Goal: Task Accomplishment & Management: Complete application form

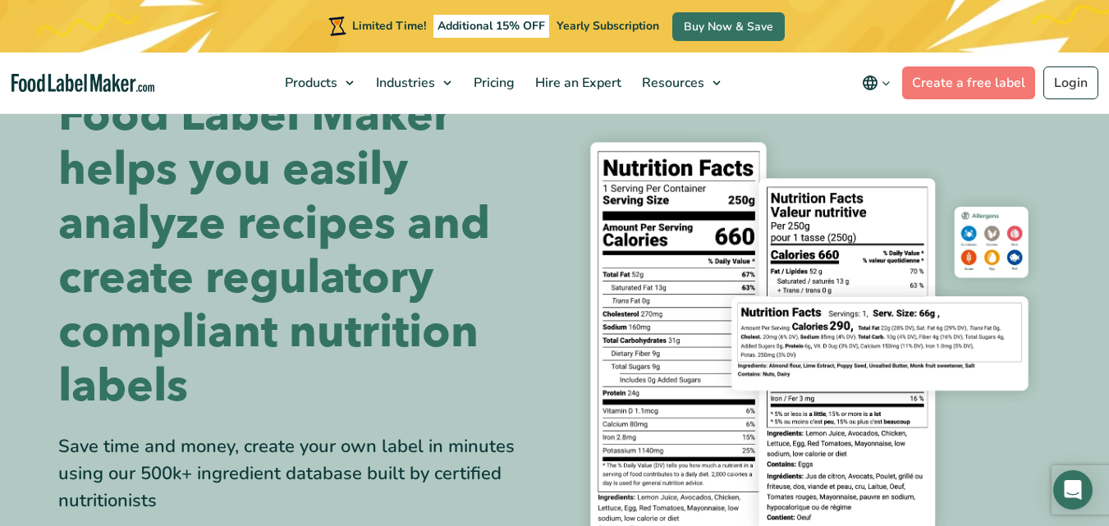
scroll to position [122, 0]
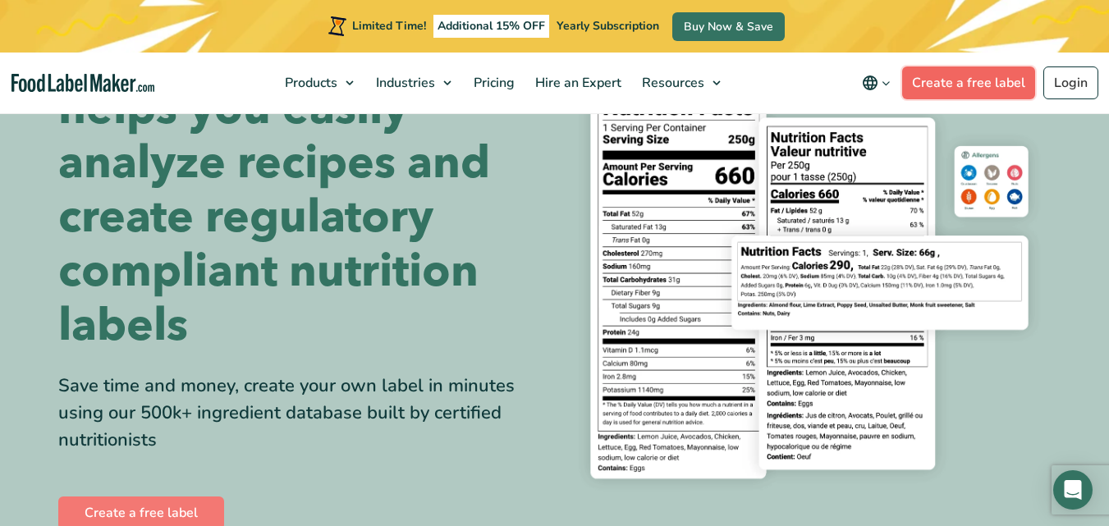
click at [996, 78] on link "Create a free label" at bounding box center [968, 83] width 133 height 33
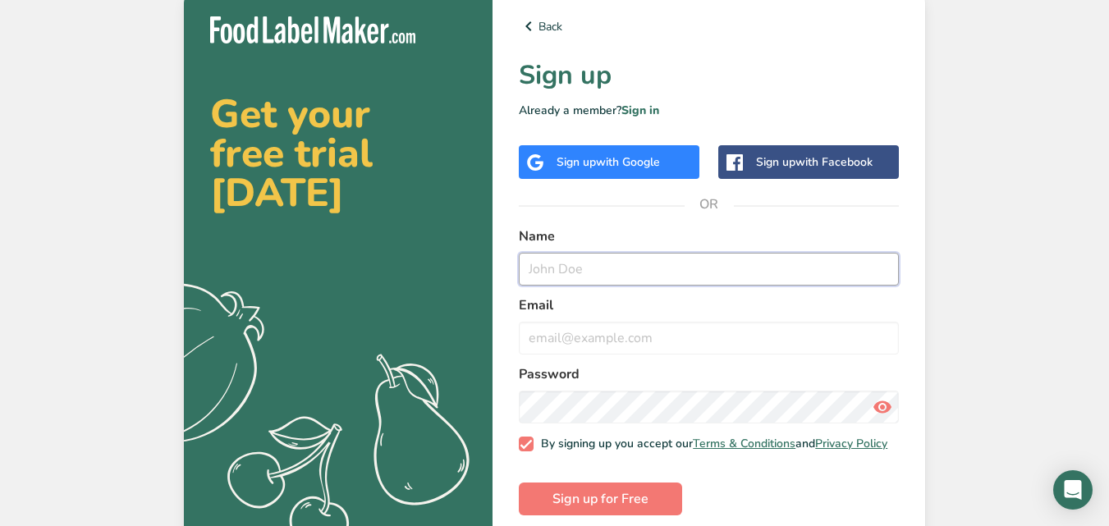
click at [645, 266] on input "text" at bounding box center [709, 269] width 380 height 33
type input "ashantha"
click at [591, 334] on input "email" at bounding box center [709, 338] width 380 height 33
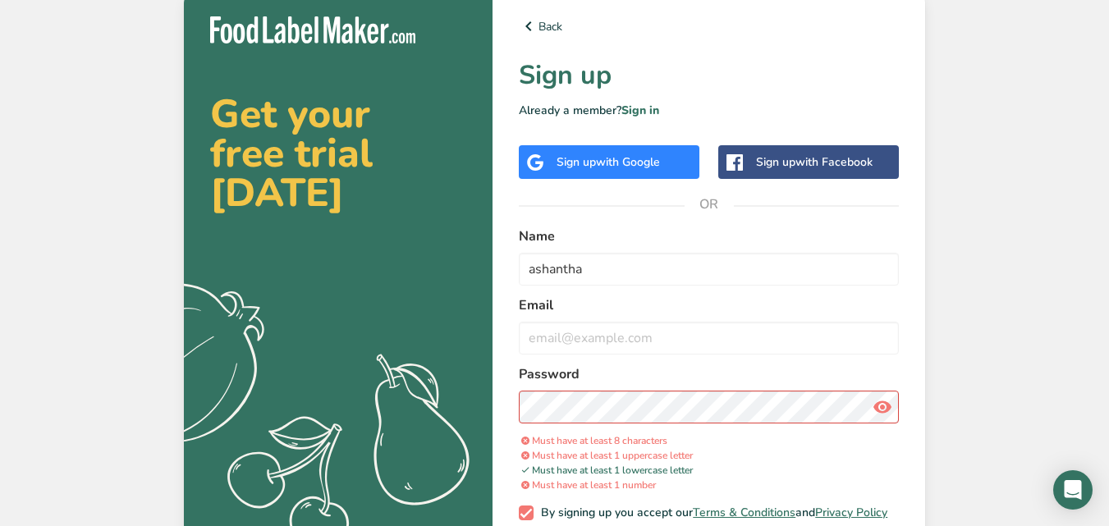
click at [878, 416] on icon at bounding box center [883, 407] width 20 height 30
click at [666, 342] on input "email" at bounding box center [709, 338] width 380 height 33
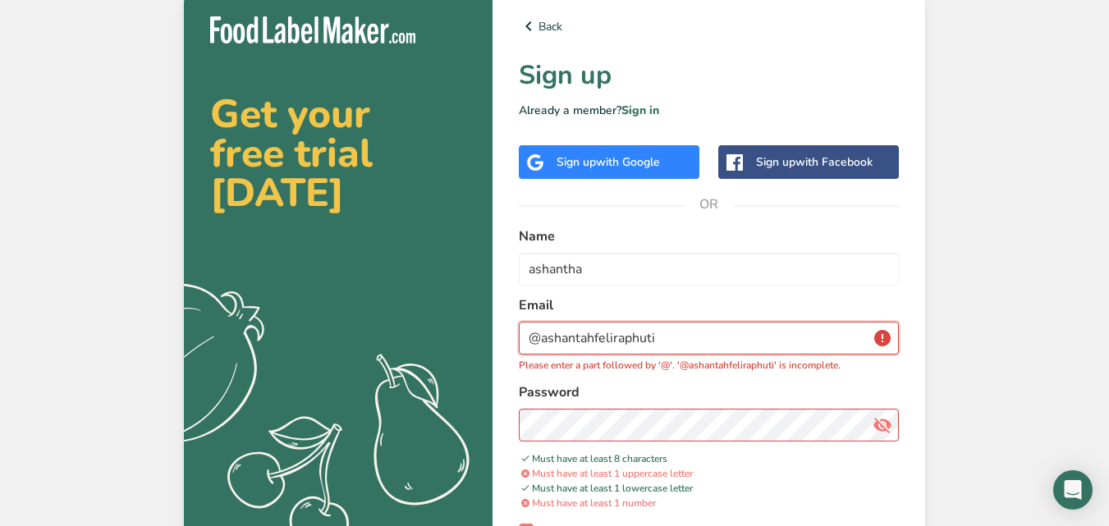
click at [752, 336] on input "@ashantahfeliraphuti" at bounding box center [709, 338] width 380 height 33
click at [541, 334] on input "@ashantahfeliraphuti23" at bounding box center [709, 338] width 380 height 33
click at [664, 343] on input "ashantahfeliraphuti23" at bounding box center [709, 338] width 380 height 33
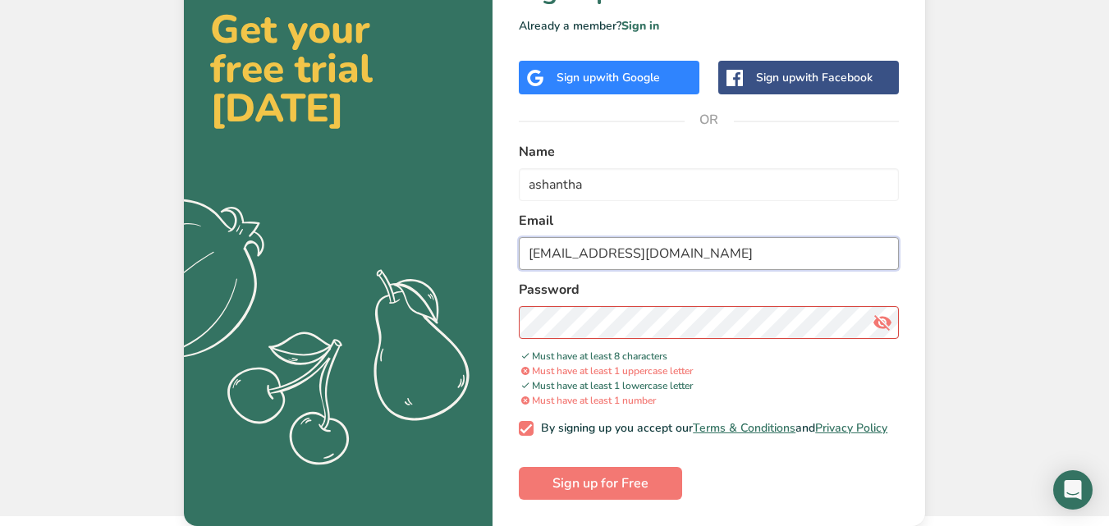
scroll to position [94, 0]
type input "ashantahfeliraphuti23@gmail.com"
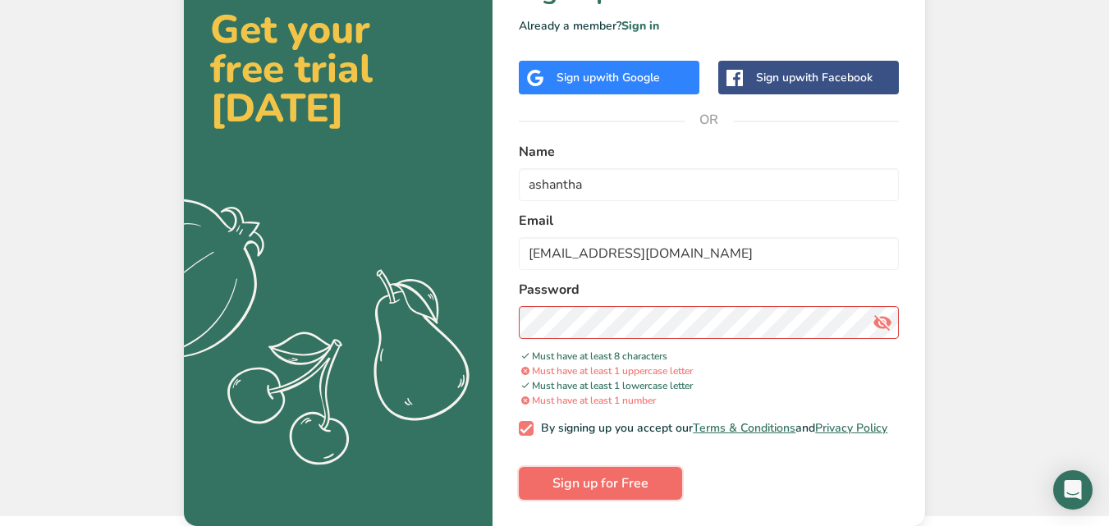
click at [655, 482] on button "Sign up for Free" at bounding box center [600, 483] width 163 height 33
click at [615, 482] on span "Sign up for Free" at bounding box center [601, 484] width 96 height 20
click at [625, 485] on span "Sign up for Free" at bounding box center [601, 484] width 96 height 20
click at [646, 475] on span "Sign up for Free" at bounding box center [601, 484] width 96 height 20
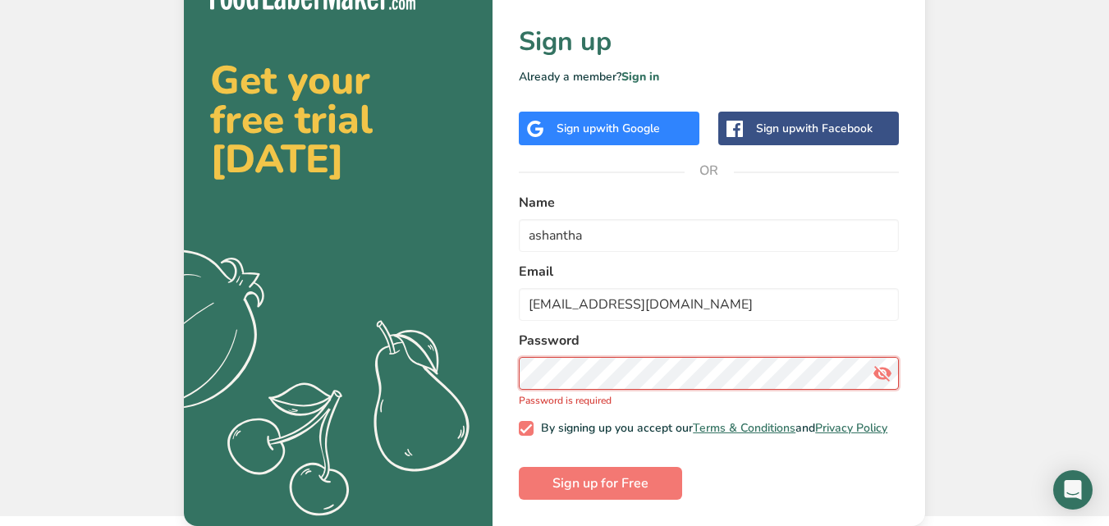
scroll to position [43, 0]
click at [649, 470] on button "Sign up for Free" at bounding box center [600, 483] width 163 height 33
click at [835, 347] on div "Password Password is required" at bounding box center [709, 369] width 380 height 77
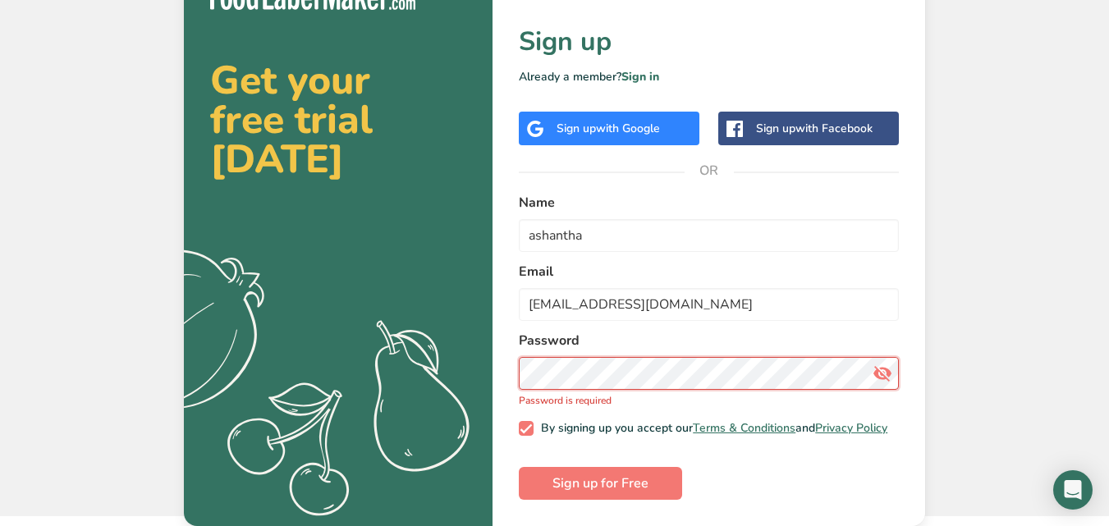
click at [519, 467] on button "Sign up for Free" at bounding box center [600, 483] width 163 height 33
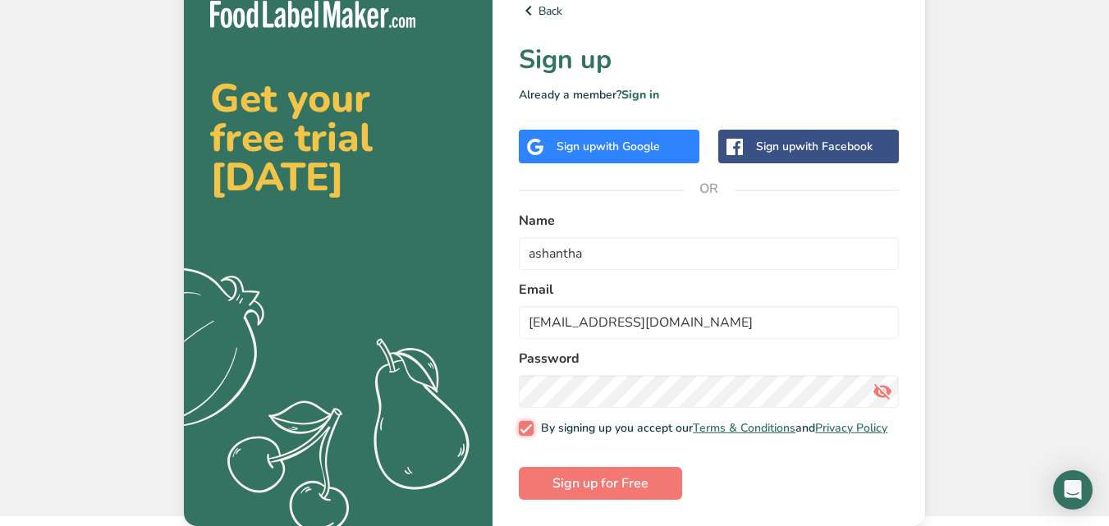
scroll to position [25, 0]
click at [647, 484] on span "Sign up for Free" at bounding box center [601, 484] width 96 height 20
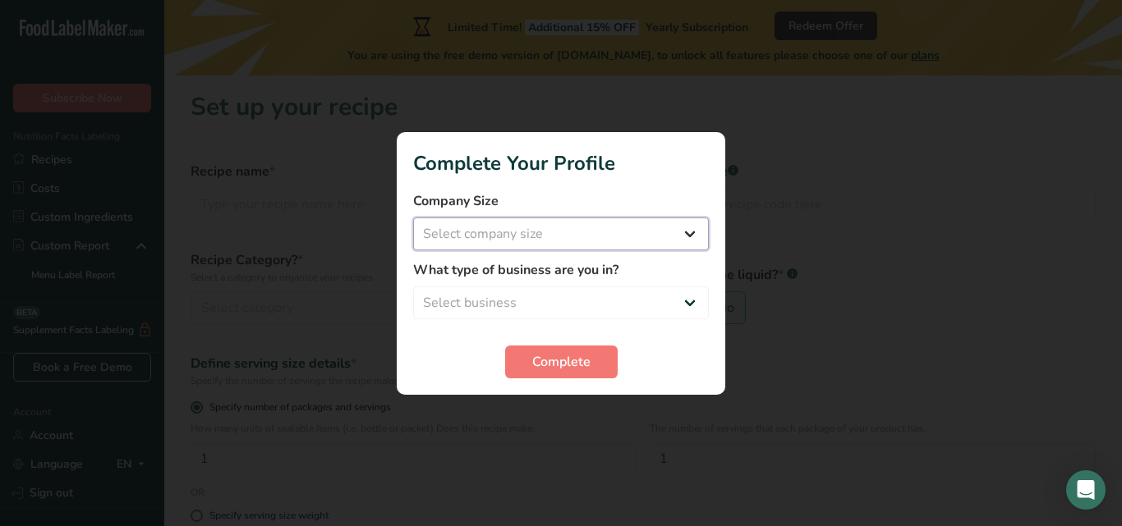
click at [489, 235] on select "Select company size Fewer than 10 Employees 10 to 50 Employees 51 to 500 Employ…" at bounding box center [561, 234] width 296 height 33
select select "1"
click at [413, 218] on select "Select company size Fewer than 10 Employees 10 to 50 Employees 51 to 500 Employ…" at bounding box center [561, 234] width 296 height 33
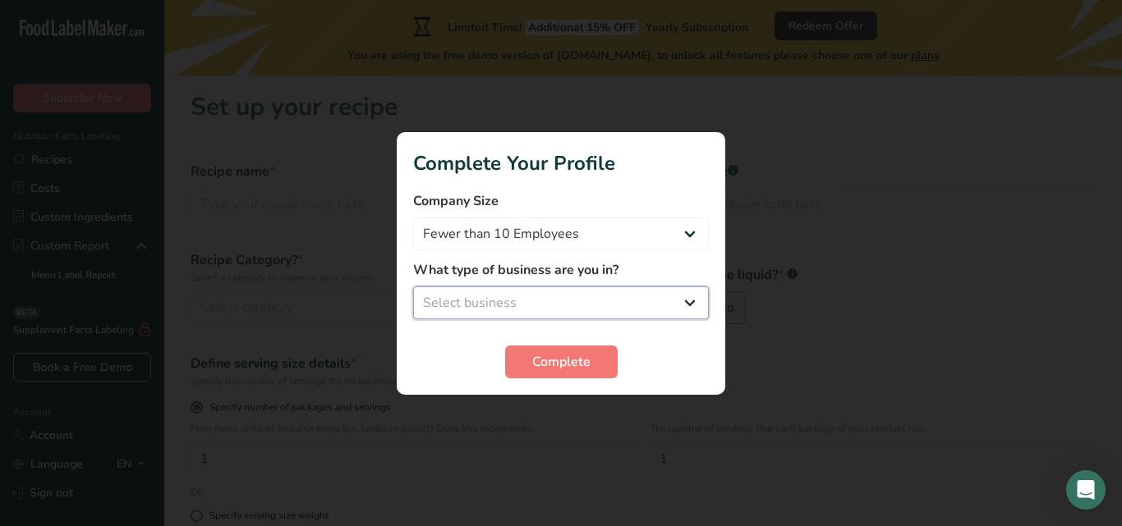
click at [508, 300] on select "Select business Packaged Food Manufacturer Restaurant & Cafe Bakery Meal Plans …" at bounding box center [561, 303] width 296 height 33
select select "1"
click at [413, 287] on select "Select business Packaged Food Manufacturer Restaurant & Cafe Bakery Meal Plans …" at bounding box center [561, 303] width 296 height 33
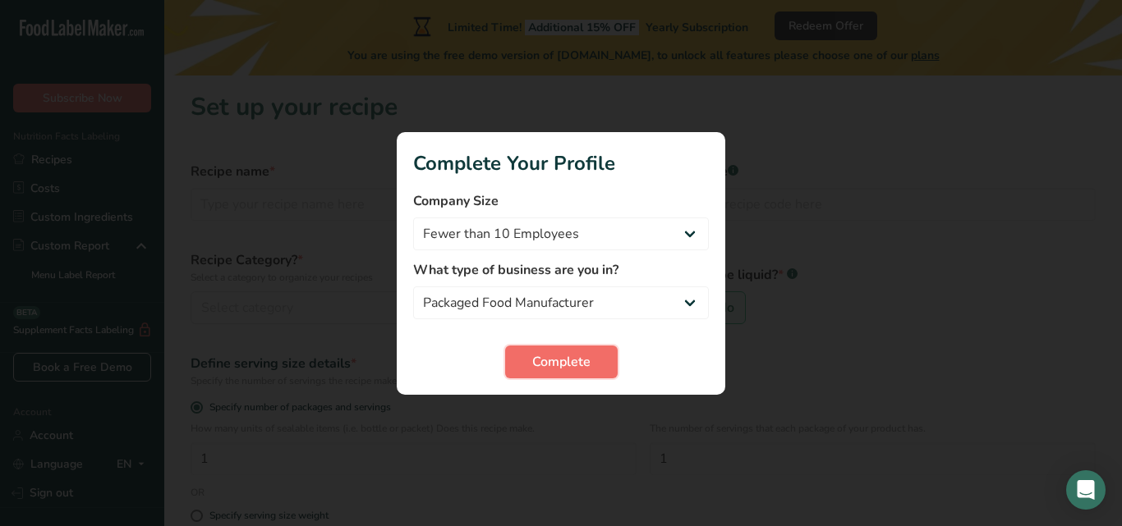
click at [558, 356] on span "Complete" at bounding box center [561, 362] width 58 height 20
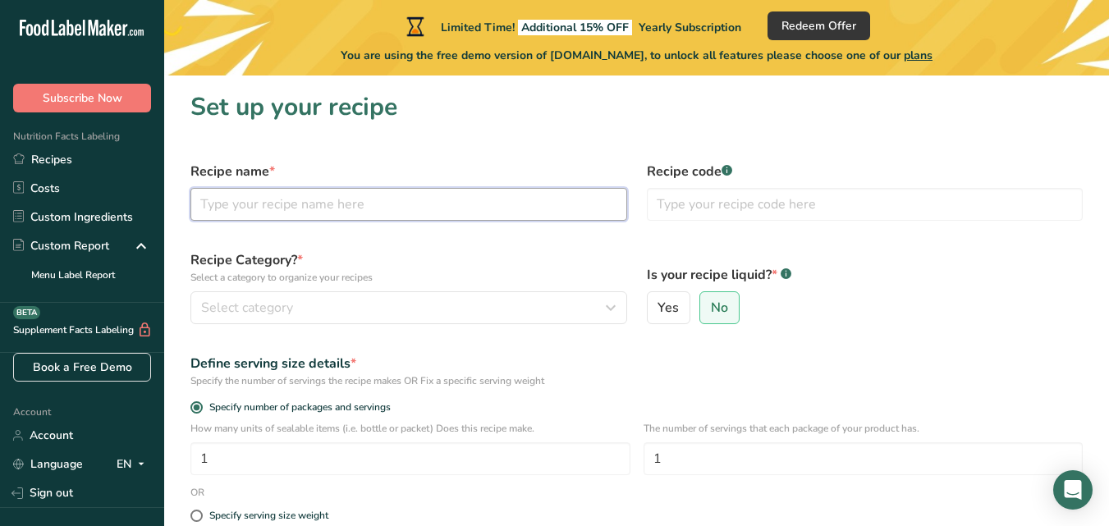
click at [389, 207] on input "text" at bounding box center [408, 204] width 437 height 33
type input "orange jam"
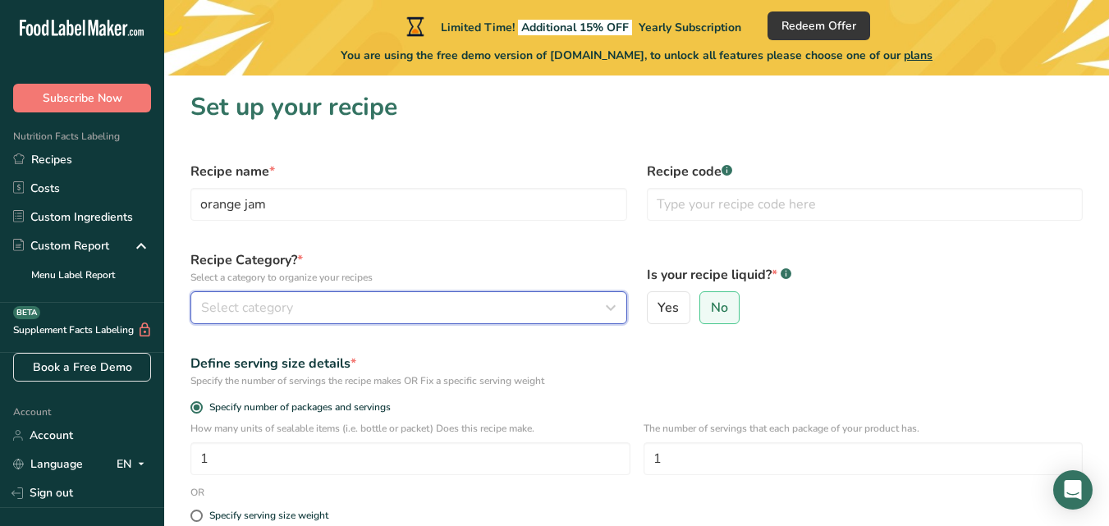
click at [316, 308] on div "Select category" at bounding box center [404, 308] width 406 height 20
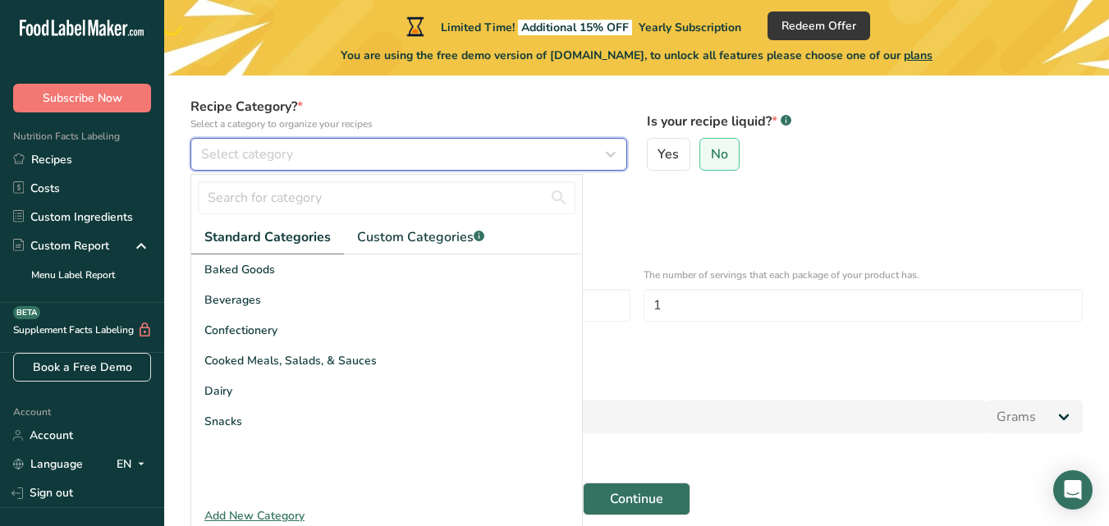
scroll to position [158, 0]
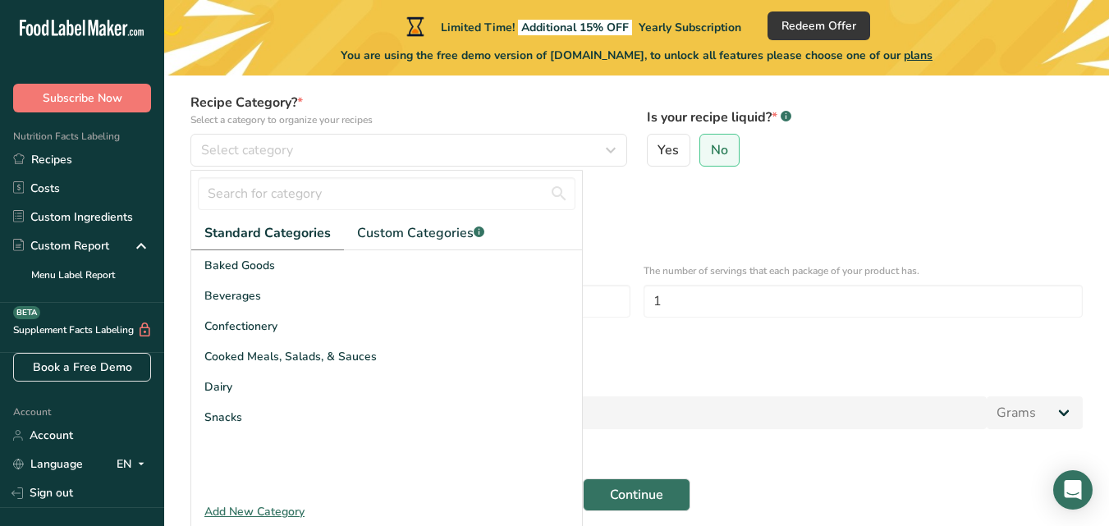
click at [732, 203] on div "Define serving size details *" at bounding box center [636, 206] width 892 height 20
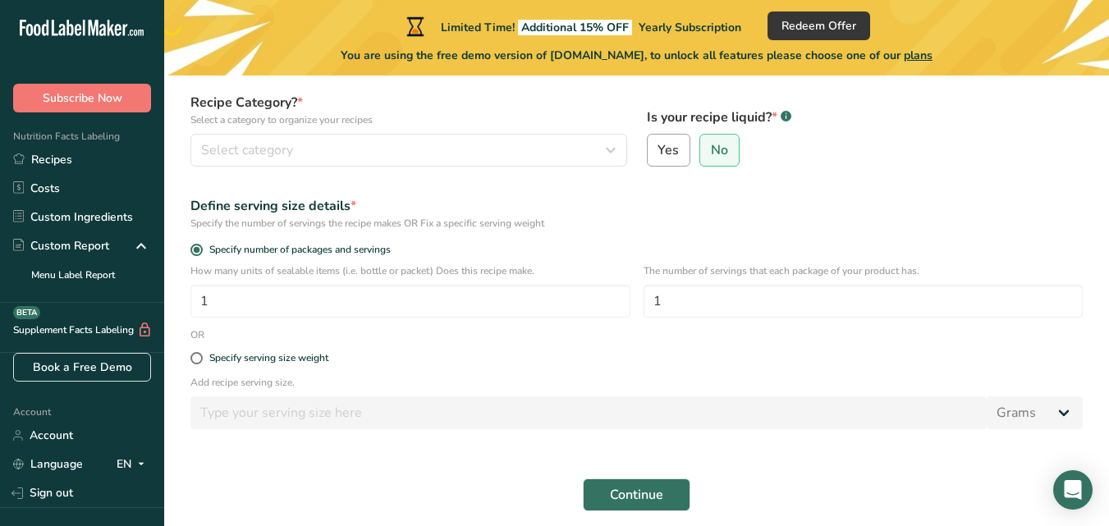
click at [653, 160] on label "Yes" at bounding box center [669, 150] width 44 height 33
click at [653, 156] on input "Yes" at bounding box center [653, 150] width 11 height 11
radio input "true"
radio input "false"
select select "22"
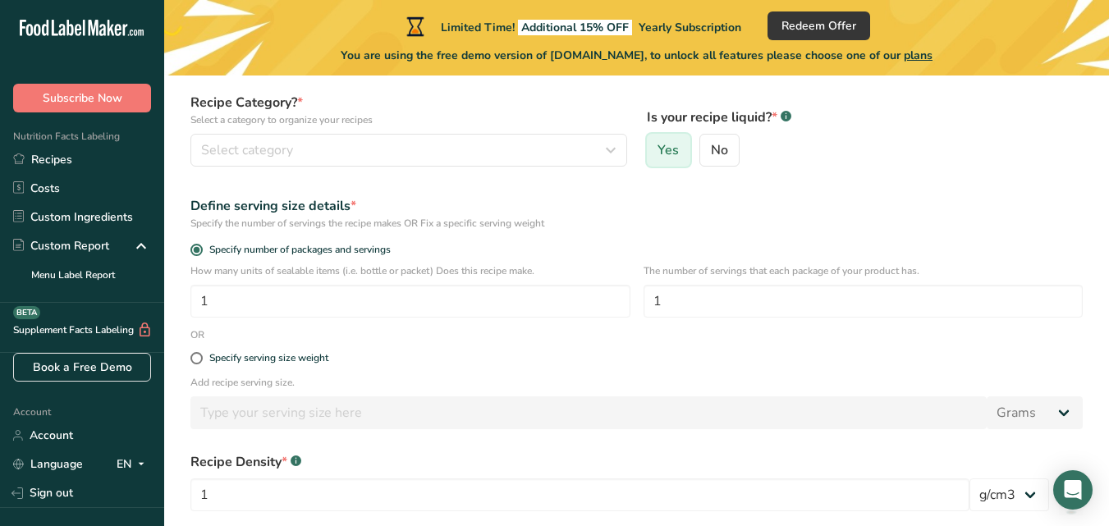
click at [659, 159] on label "Yes" at bounding box center [669, 150] width 44 height 33
click at [658, 156] on input "Yes" at bounding box center [653, 150] width 11 height 11
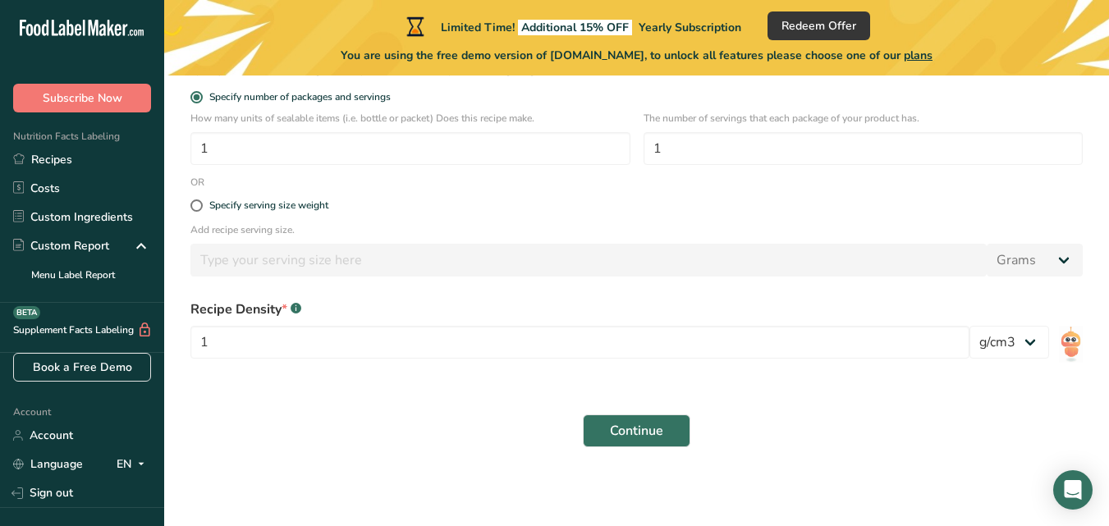
scroll to position [0, 0]
